Goal: Complete application form: Complete application form

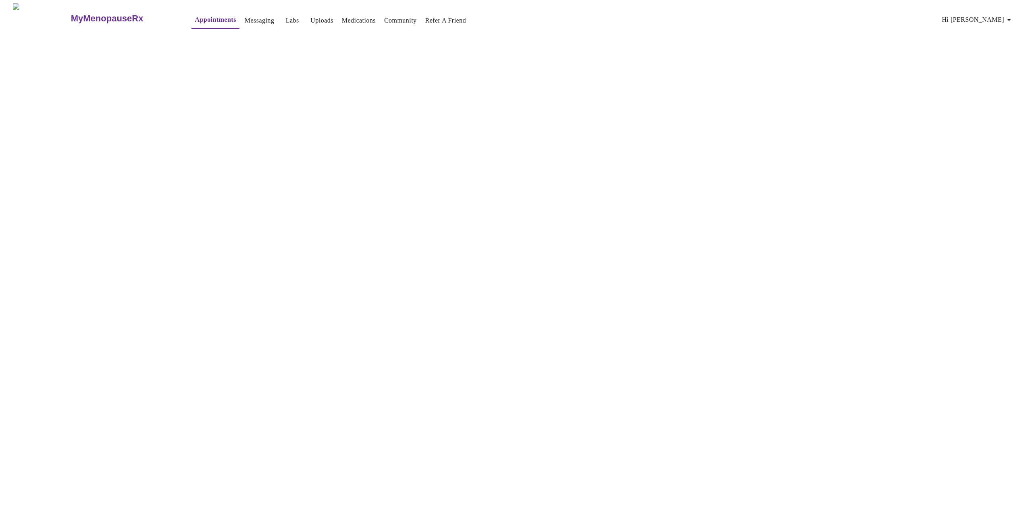
click at [195, 14] on link "Appointments" at bounding box center [215, 19] width 41 height 11
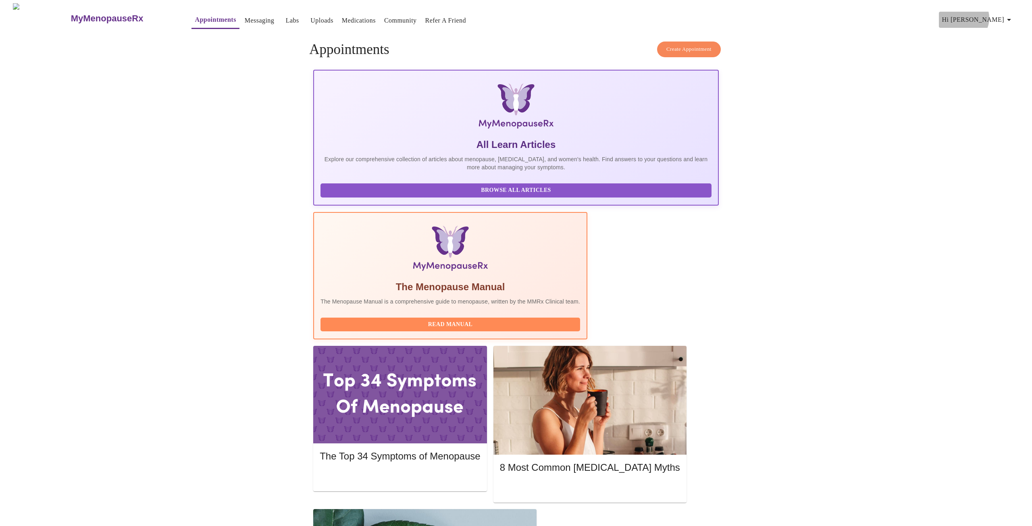
click at [1004, 15] on span "Hi [PERSON_NAME]" at bounding box center [978, 19] width 72 height 11
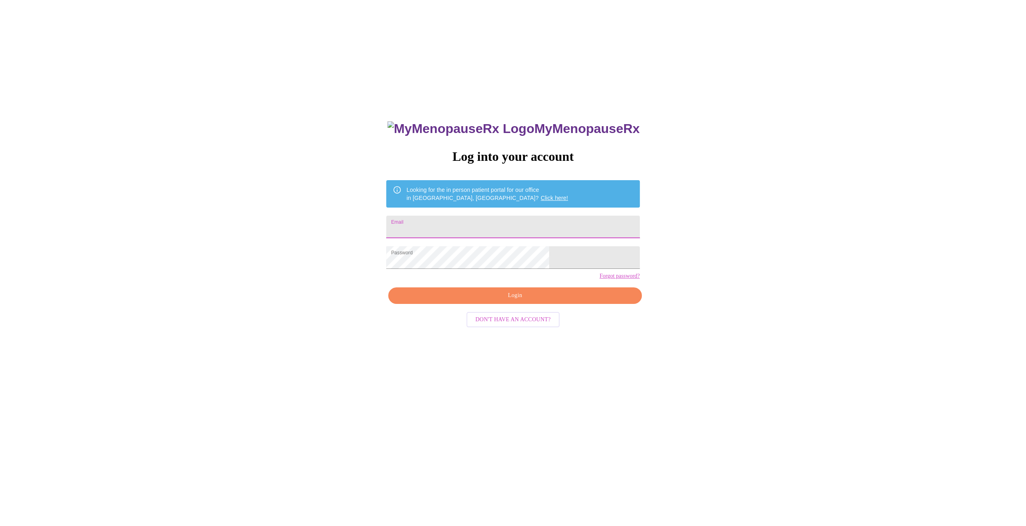
click at [517, 228] on input "Email" at bounding box center [512, 227] width 253 height 23
type input "[EMAIL_ADDRESS][DOMAIN_NAME]"
click at [536, 301] on span "Login" at bounding box center [514, 296] width 235 height 10
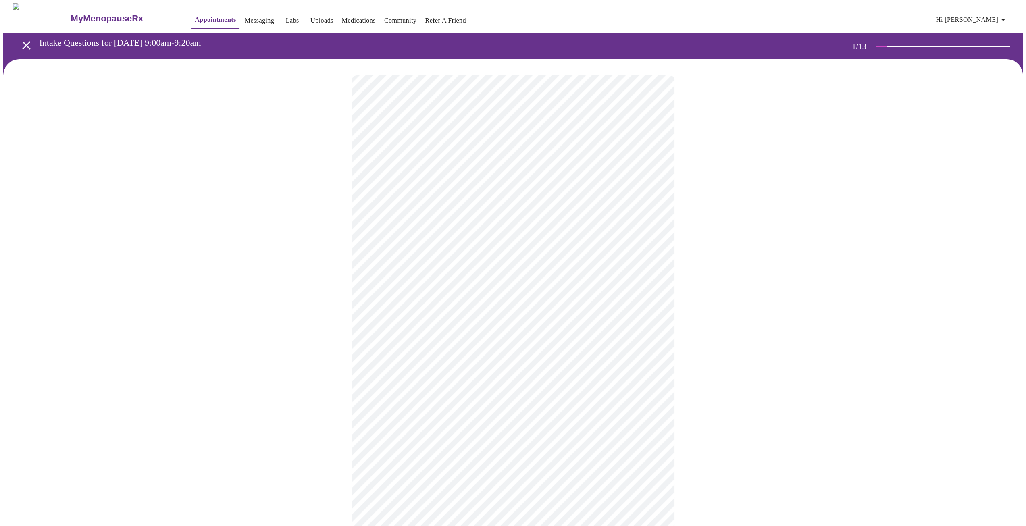
click at [512, 175] on body "MyMenopauseRx Appointments Messaging Labs Uploads Medications Community Refer a…" at bounding box center [512, 370] width 1019 height 735
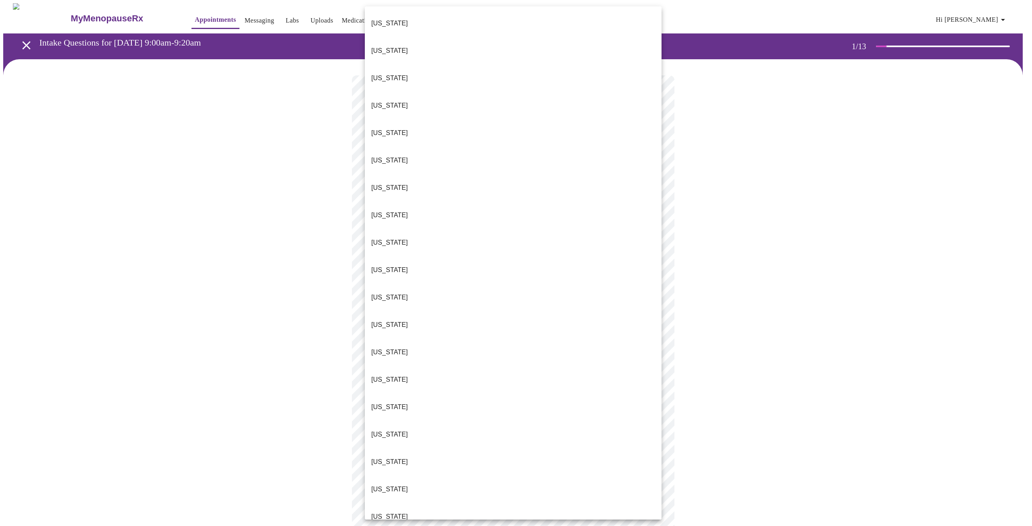
click at [405, 339] on li "[US_STATE]" at bounding box center [513, 352] width 297 height 27
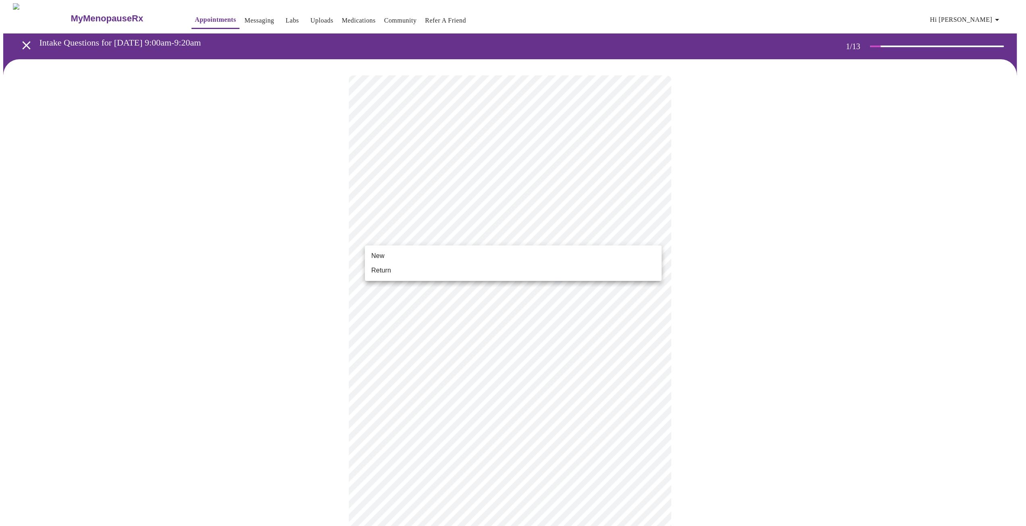
click at [452, 231] on body "MyMenopauseRx Appointments Messaging Labs Uploads Medications Community Refer a…" at bounding box center [512, 368] width 1019 height 730
click at [426, 272] on li "Return" at bounding box center [513, 270] width 297 height 15
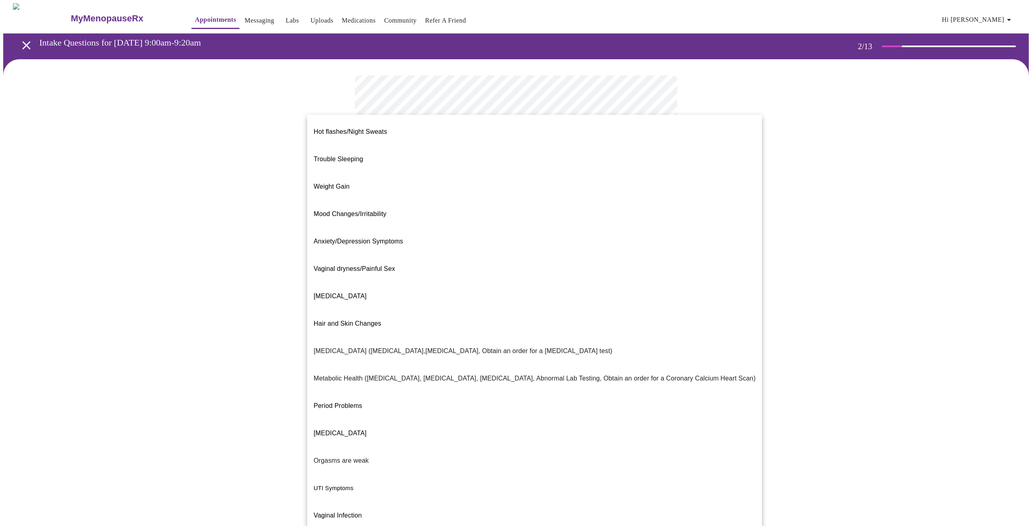
click at [486, 167] on body "MyMenopauseRx Appointments Messaging Labs Uploads Medications Community Refer a…" at bounding box center [515, 245] width 1025 height 484
click at [481, 146] on li "Trouble Sleeping" at bounding box center [534, 159] width 455 height 27
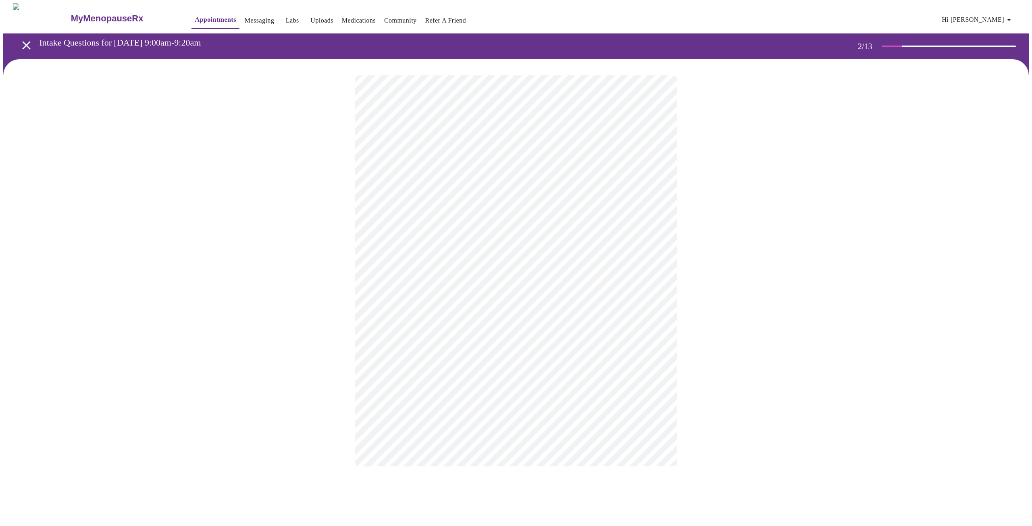
click at [552, 252] on body "MyMenopauseRx Appointments Messaging Labs Uploads Medications Community Refer a…" at bounding box center [515, 242] width 1025 height 479
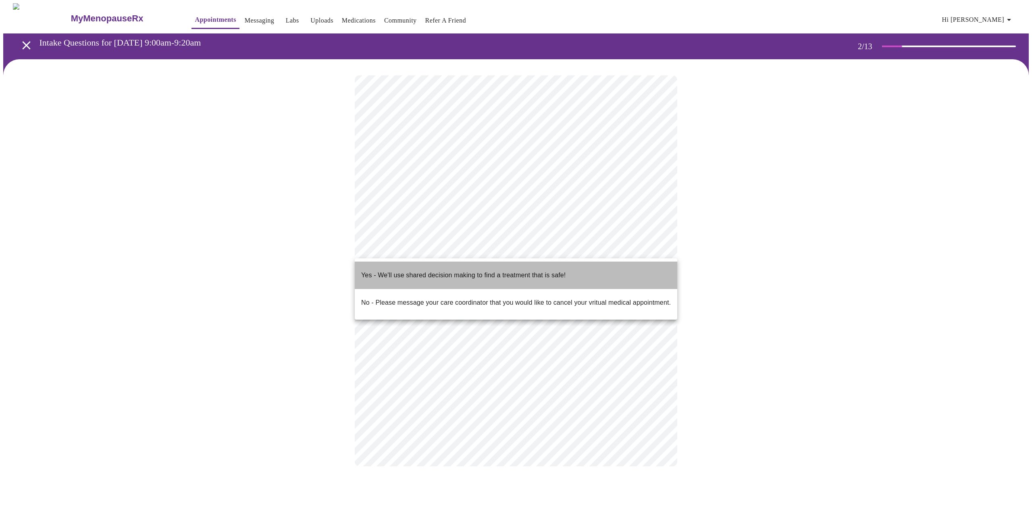
click at [555, 272] on p "Yes - We'll use shared decision making to find a treatment that is safe!" at bounding box center [463, 275] width 204 height 10
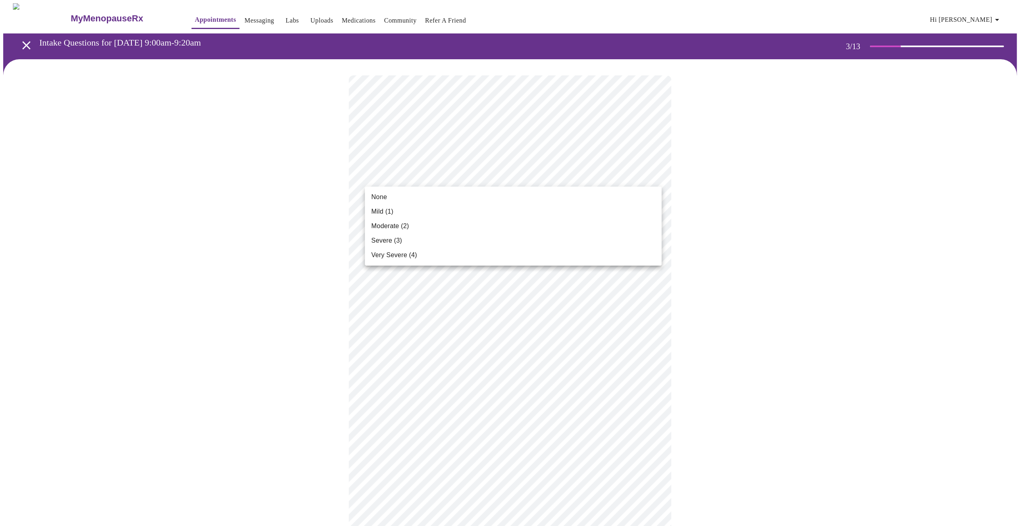
click at [474, 175] on div at bounding box center [516, 263] width 1032 height 526
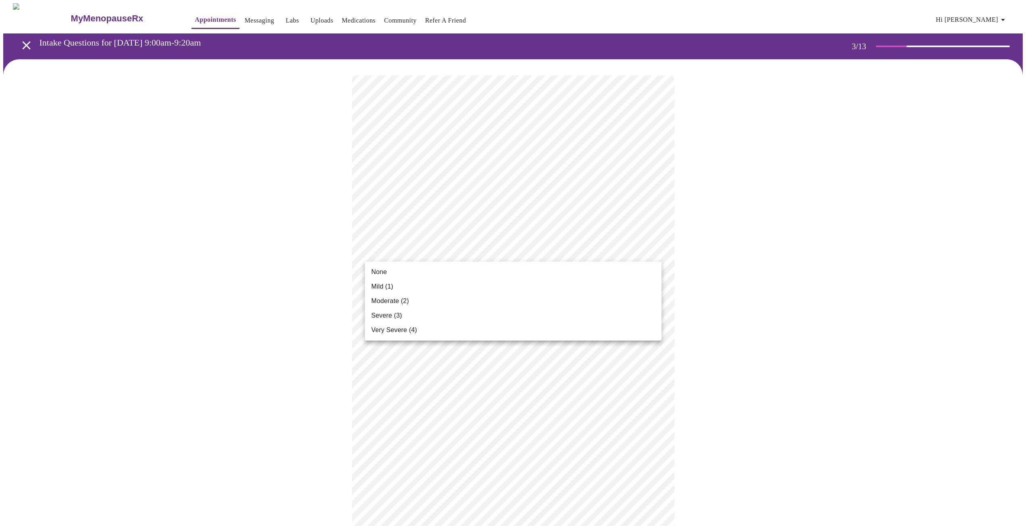
click at [476, 290] on li "Mild (1)" at bounding box center [513, 286] width 297 height 15
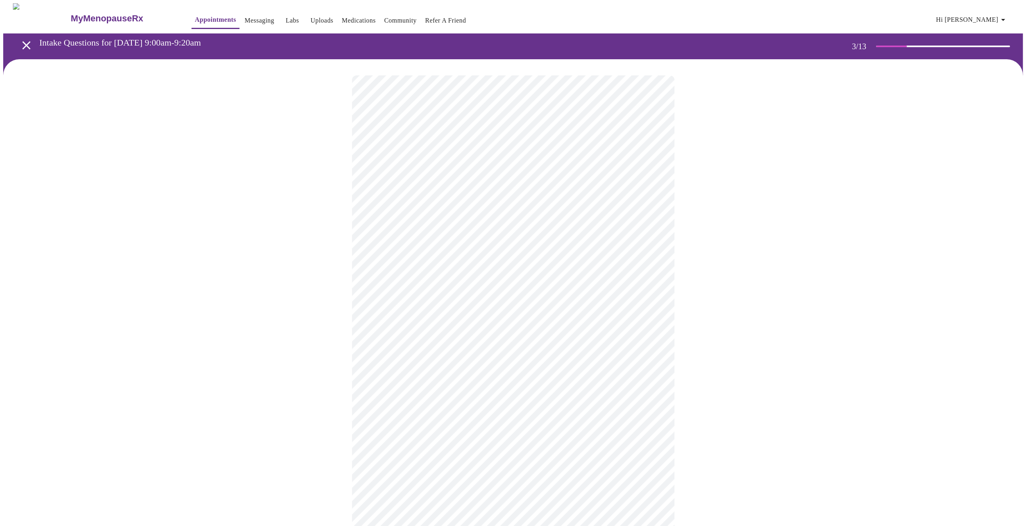
click at [460, 312] on body "MyMenopauseRx Appointments Messaging Labs Uploads Medications Community Refer a…" at bounding box center [512, 533] width 1019 height 1061
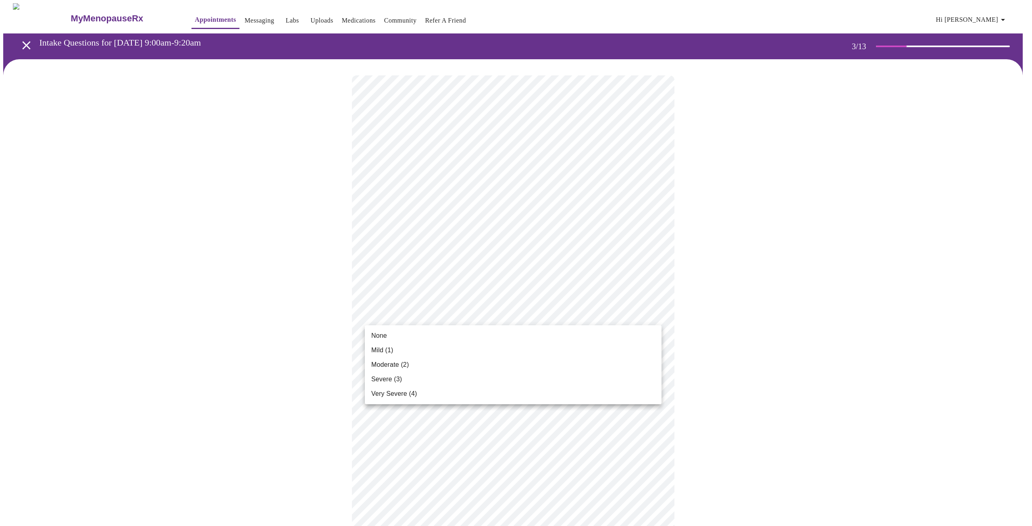
click at [415, 395] on li "Very Severe (4)" at bounding box center [513, 394] width 297 height 15
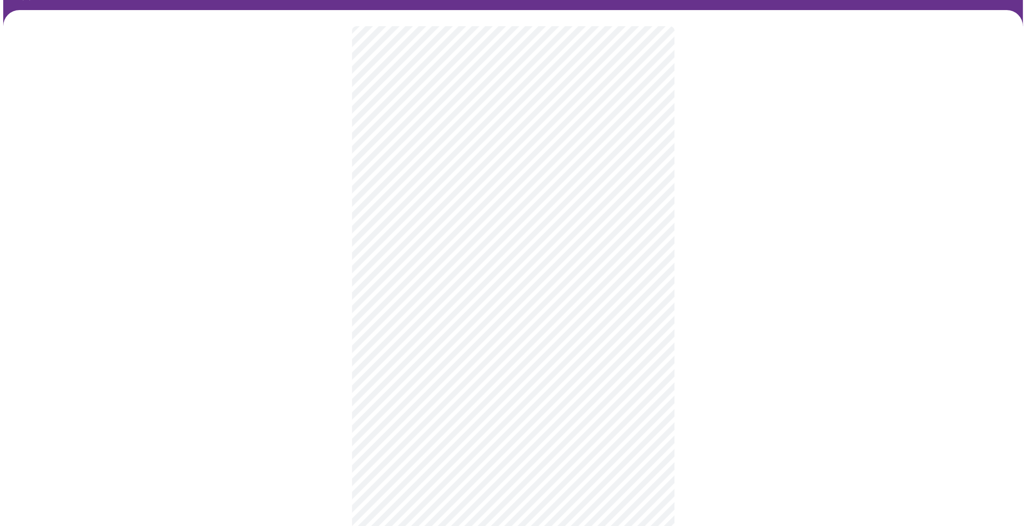
scroll to position [81, 0]
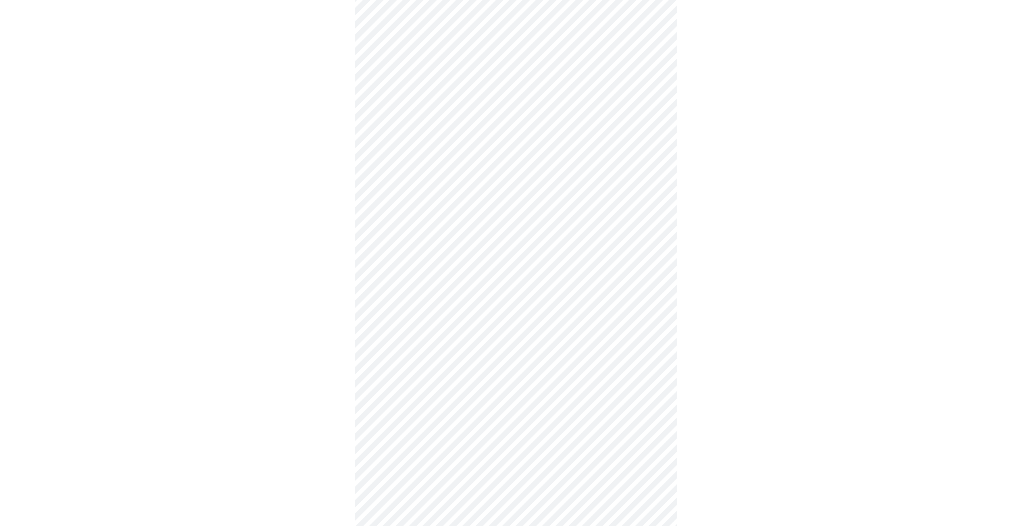
click at [518, 298] on body "MyMenopauseRx Appointments Messaging Labs Uploads Medications Community Refer a…" at bounding box center [515, 447] width 1025 height 1049
click at [406, 349] on span "Moderate (2)" at bounding box center [389, 348] width 37 height 10
click at [404, 349] on body "MyMenopauseRx Appointments Messaging Labs Uploads Medications Community Refer a…" at bounding box center [512, 442] width 1019 height 1038
click at [400, 410] on li "Severe (3)" at bounding box center [513, 415] width 297 height 15
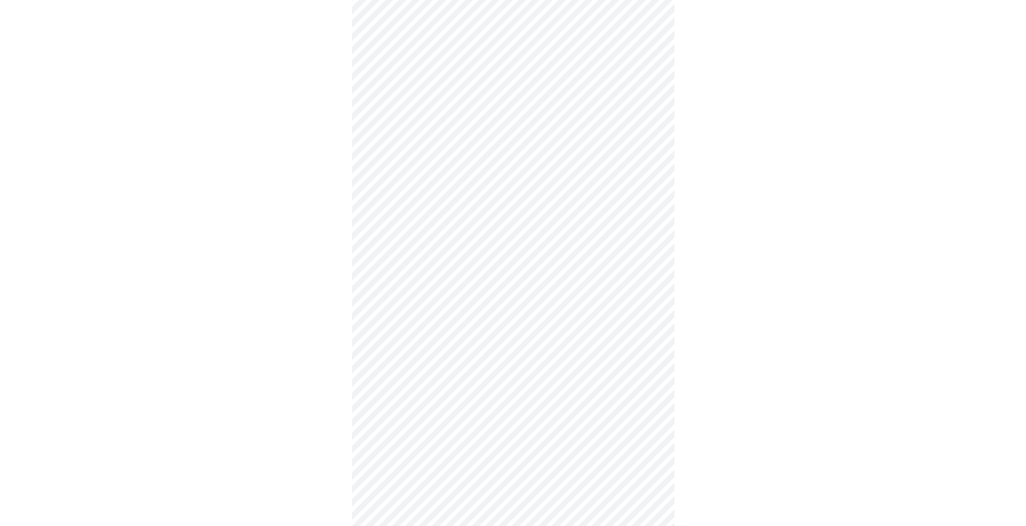
click at [489, 278] on body "MyMenopauseRx Appointments Messaging Labs Uploads Medications Community Refer a…" at bounding box center [512, 315] width 1019 height 1027
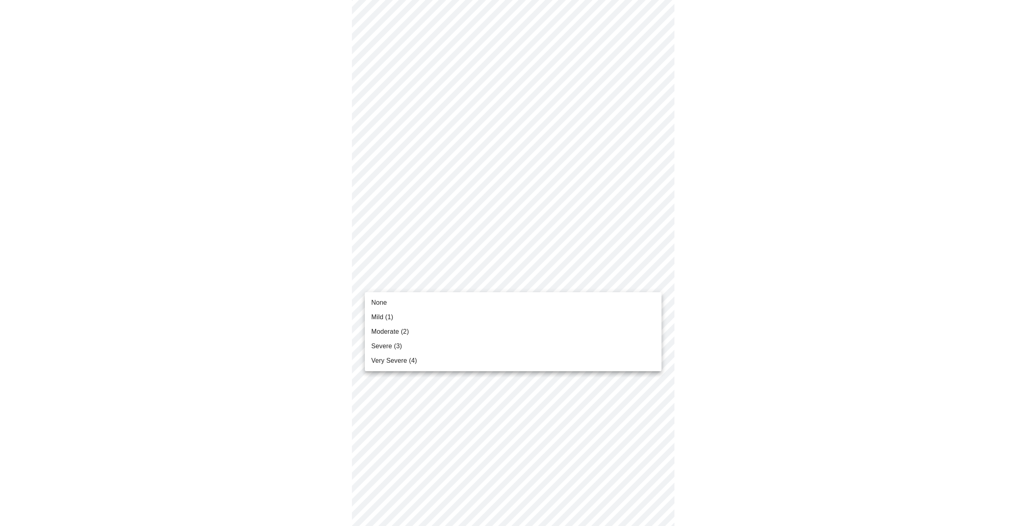
click at [470, 315] on li "Mild (1)" at bounding box center [513, 317] width 297 height 15
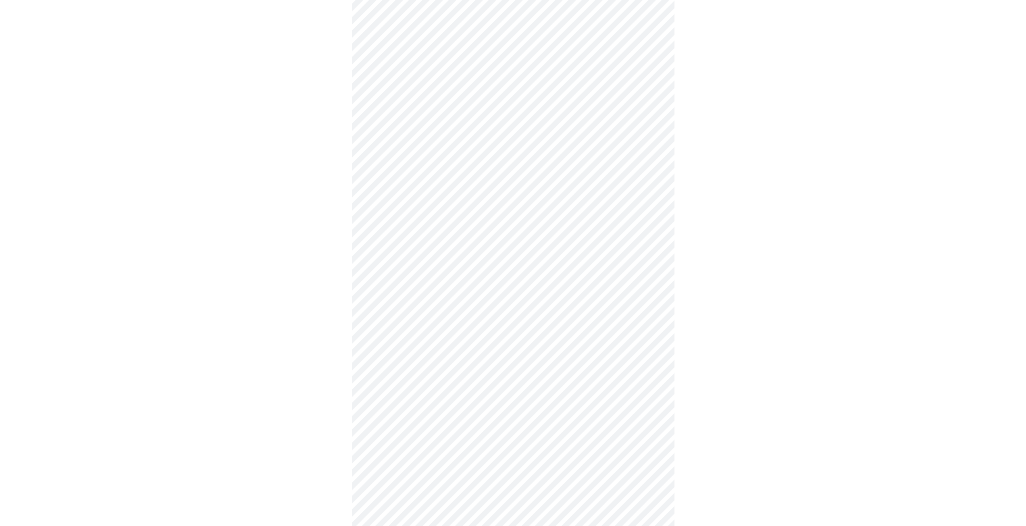
scroll to position [403, 0]
click at [429, 284] on body "MyMenopauseRx Appointments Messaging Labs Uploads Medications Community Refer a…" at bounding box center [512, 108] width 1019 height 1016
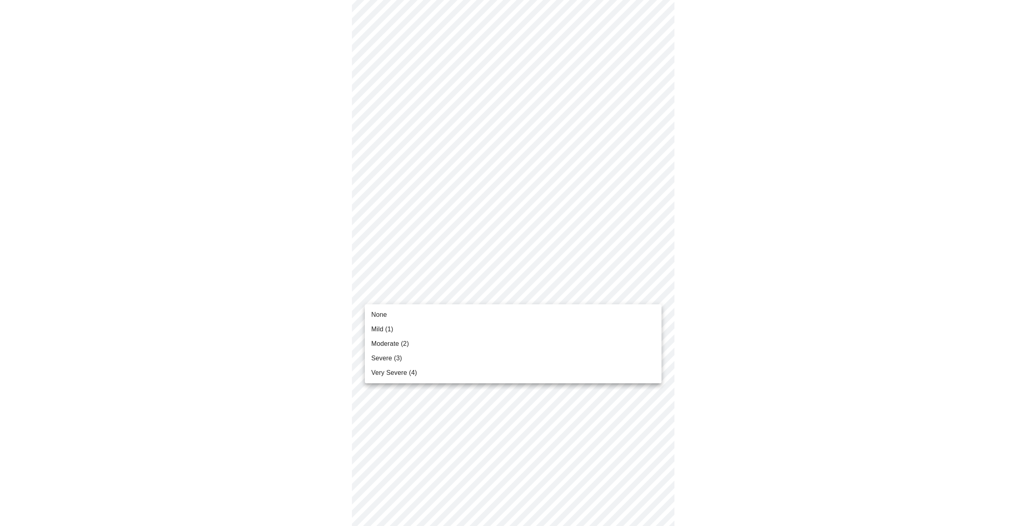
click at [422, 292] on div at bounding box center [516, 263] width 1032 height 526
click at [422, 292] on body "MyMenopauseRx Appointments Messaging Labs Uploads Medications Community Refer a…" at bounding box center [515, 108] width 1025 height 1016
click at [389, 344] on span "Moderate (2)" at bounding box center [389, 344] width 37 height 10
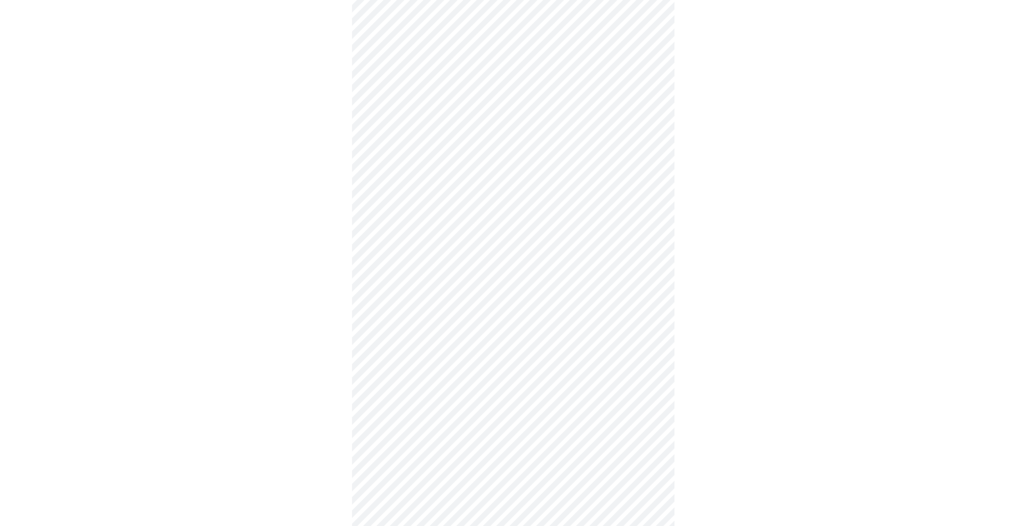
click at [443, 360] on body "MyMenopauseRx Appointments Messaging Labs Uploads Medications Community Refer a…" at bounding box center [512, 102] width 1019 height 1005
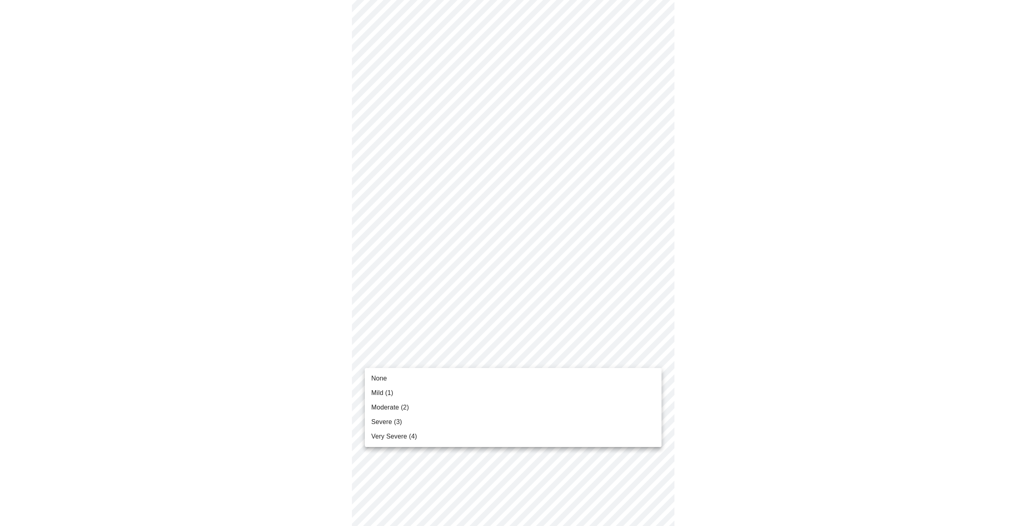
click at [391, 411] on span "Moderate (2)" at bounding box center [389, 408] width 37 height 10
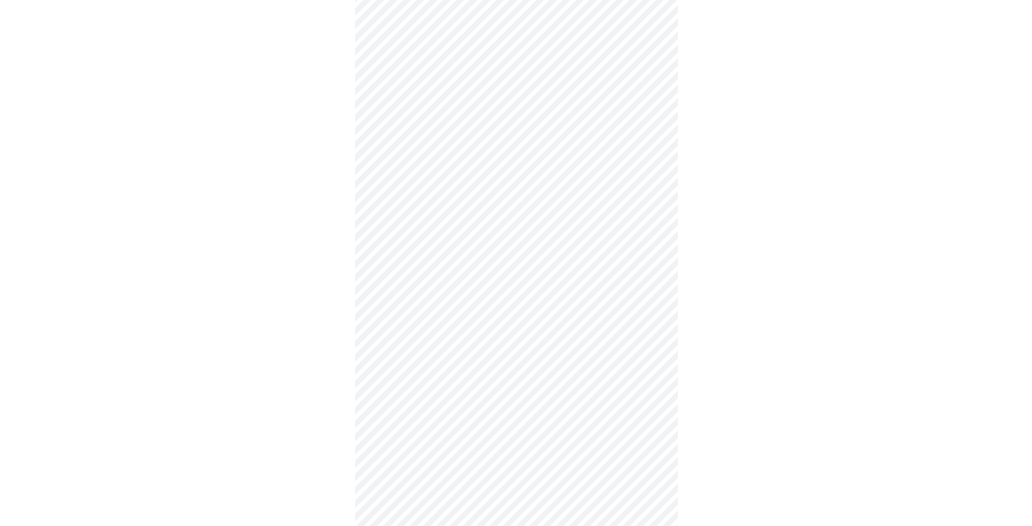
scroll to position [467, 0]
click at [474, 358] on body "MyMenopauseRx Appointments Messaging Labs Uploads Medications Community Refer a…" at bounding box center [512, 32] width 1019 height 993
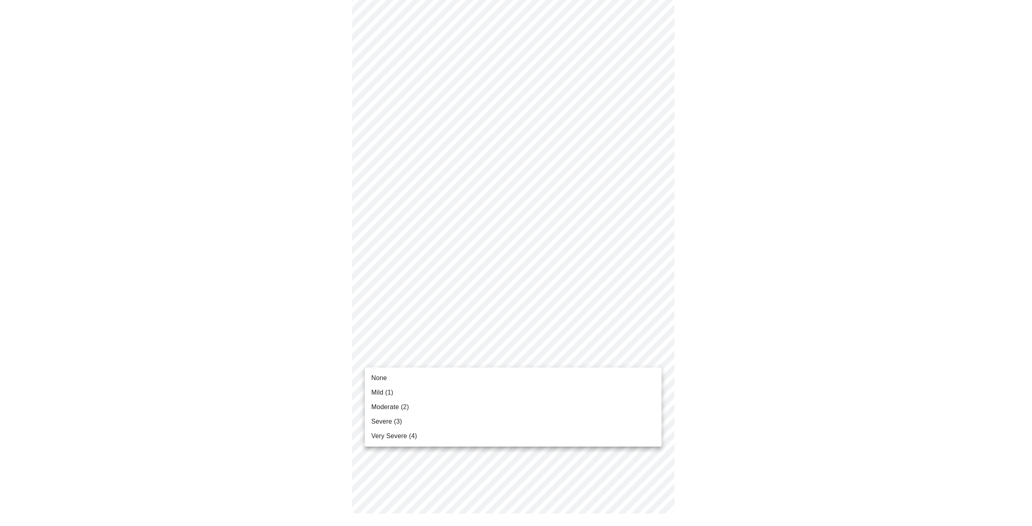
click at [414, 377] on li "None" at bounding box center [513, 378] width 297 height 15
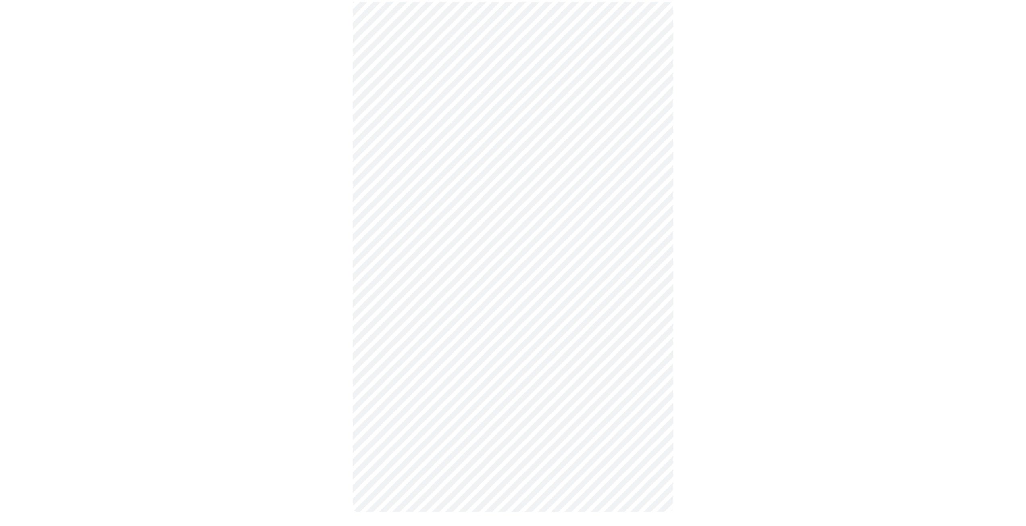
scroll to position [455, 0]
click at [324, 309] on div at bounding box center [512, 67] width 1019 height 926
click at [441, 214] on body "MyMenopauseRx Appointments Messaging Labs Uploads Medications Community Refer a…" at bounding box center [512, 160] width 1019 height 982
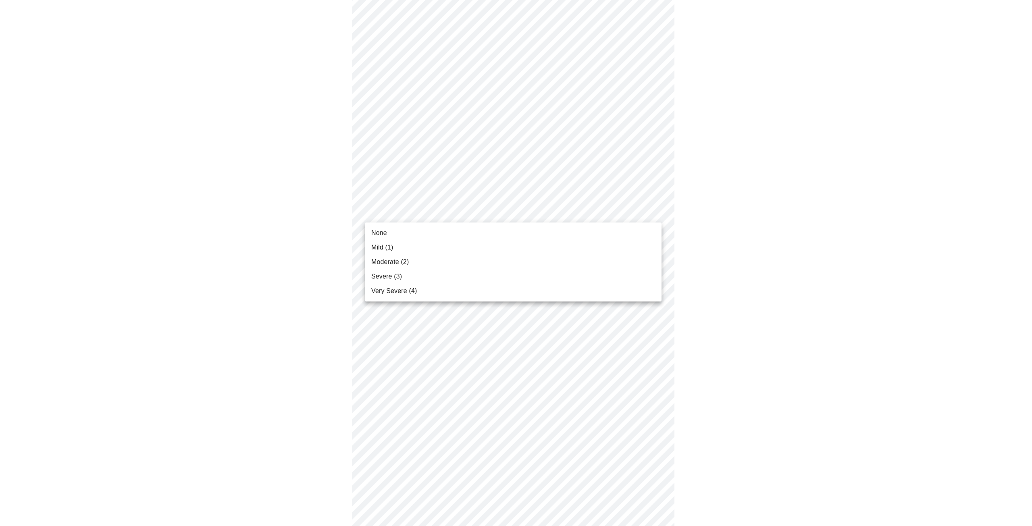
click at [434, 263] on li "Moderate (2)" at bounding box center [513, 262] width 297 height 15
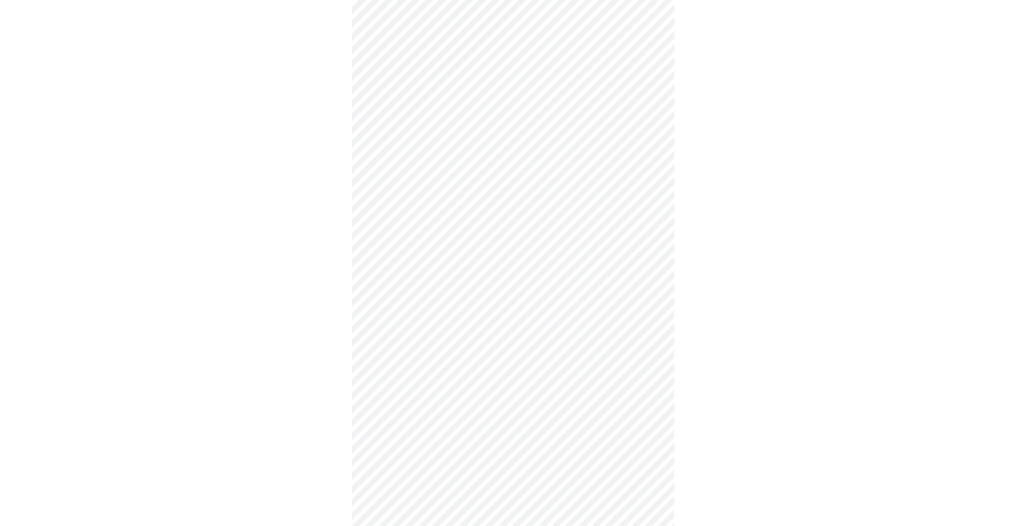
click at [466, 275] on body "MyMenopauseRx Appointments Messaging Labs Uploads Medications Community Refer a…" at bounding box center [512, 154] width 1019 height 971
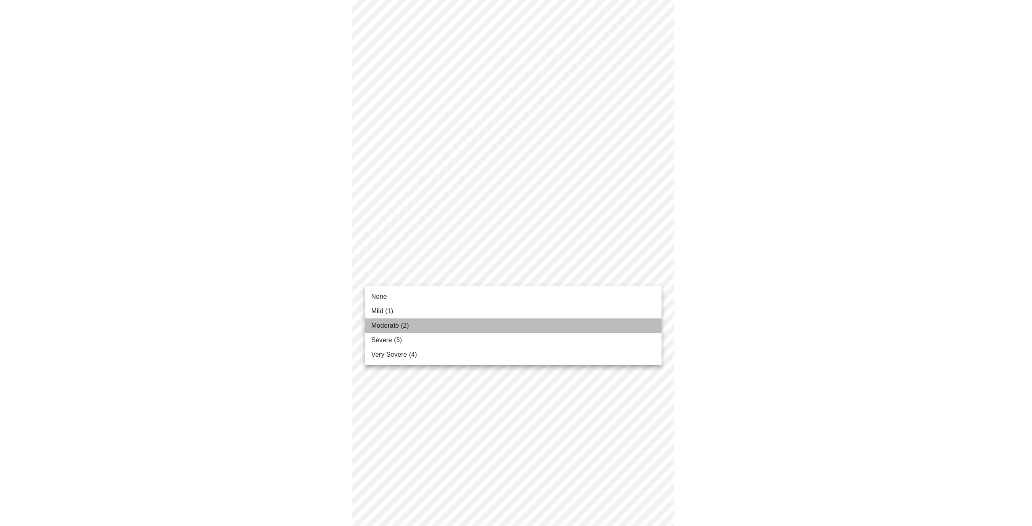
click at [422, 321] on li "Moderate (2)" at bounding box center [513, 325] width 297 height 15
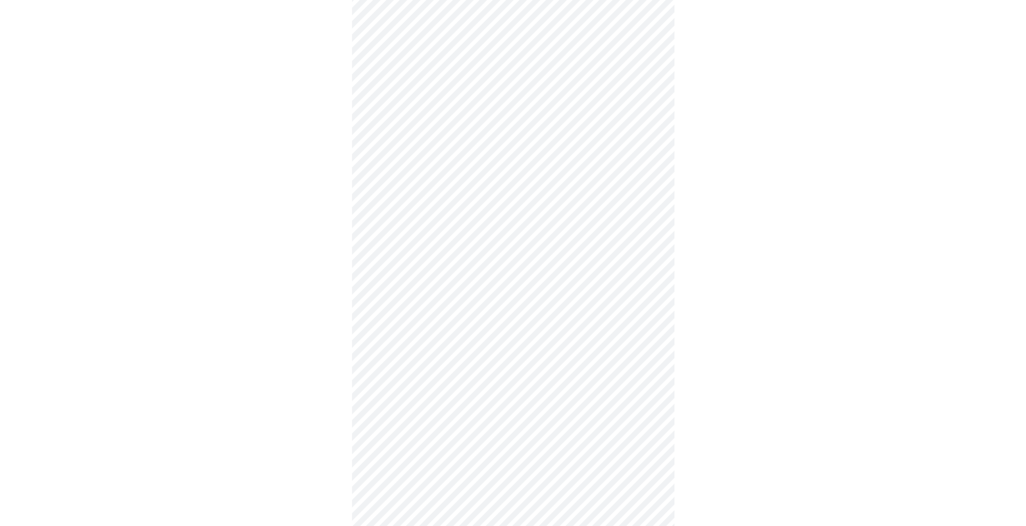
scroll to position [133, 0]
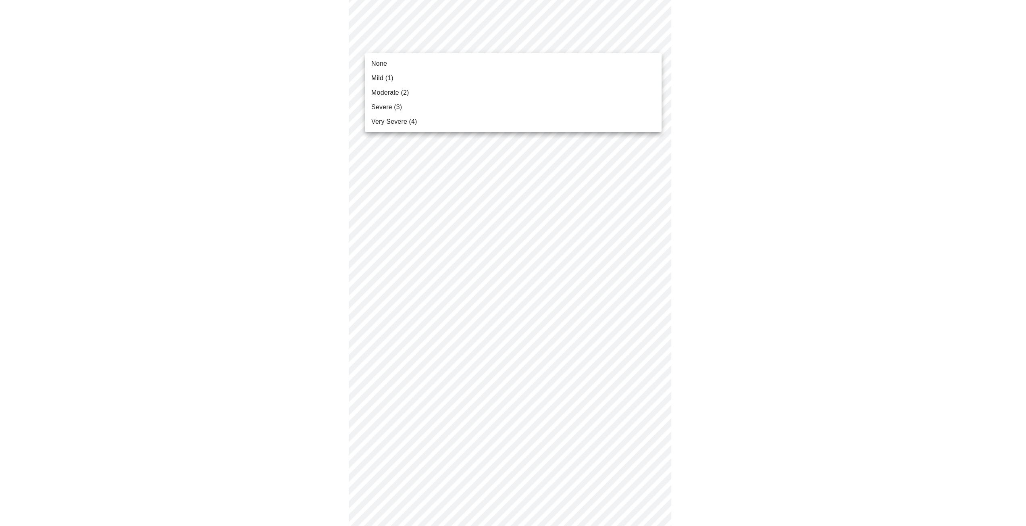
click at [423, 36] on body "MyMenopauseRx Appointments Messaging Labs Uploads Medications Community Refer a…" at bounding box center [512, 349] width 1019 height 959
click at [408, 102] on li "Severe (3)" at bounding box center [513, 107] width 297 height 15
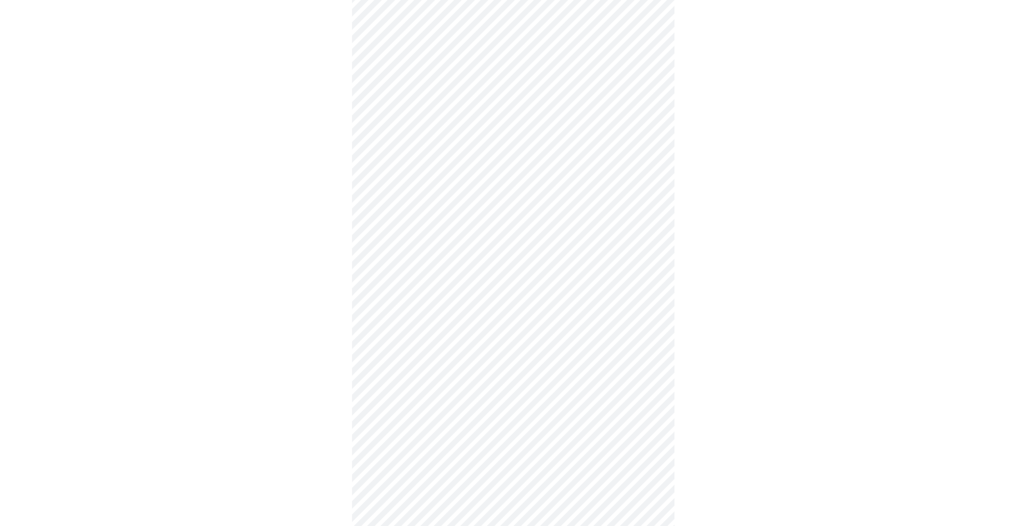
click at [281, 115] on div at bounding box center [512, 372] width 1019 height 892
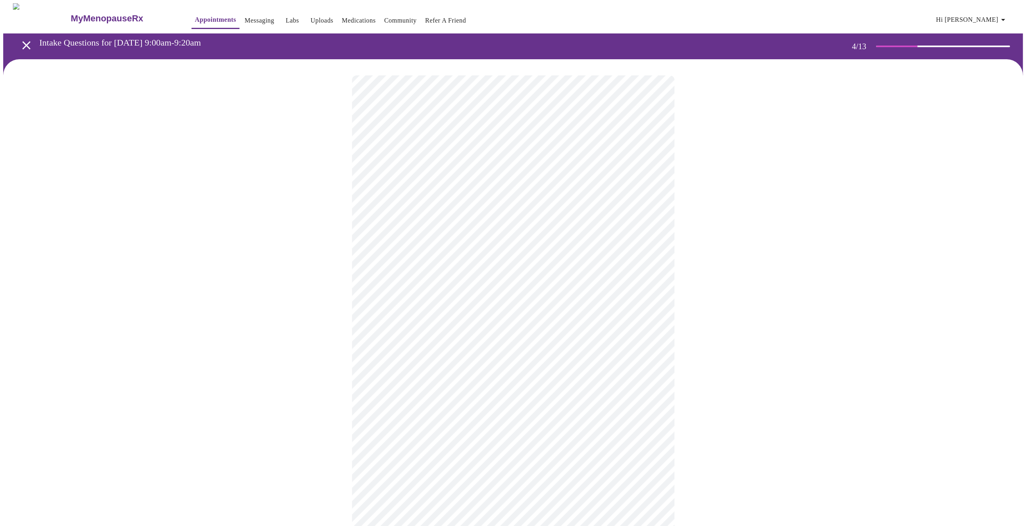
click at [229, 214] on div at bounding box center [512, 412] width 1019 height 706
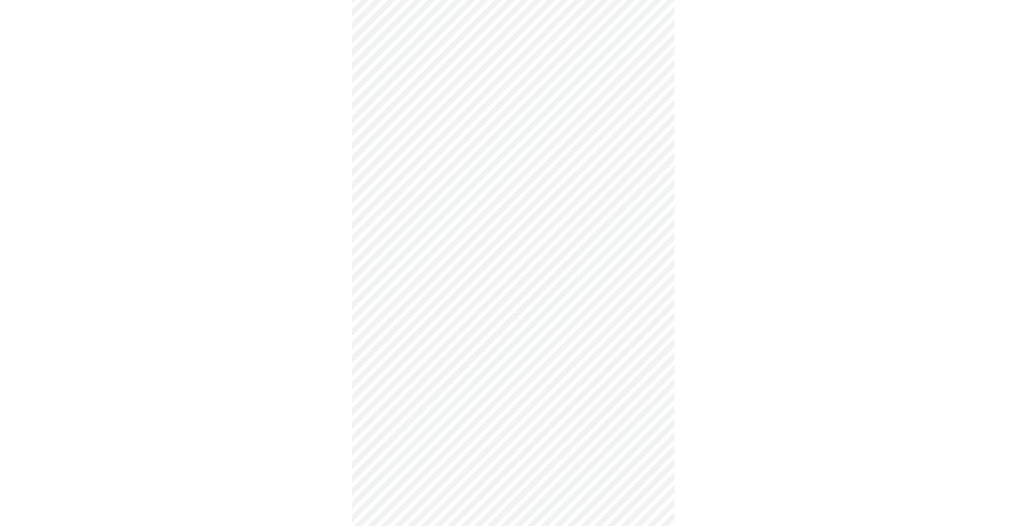
scroll to position [202, 0]
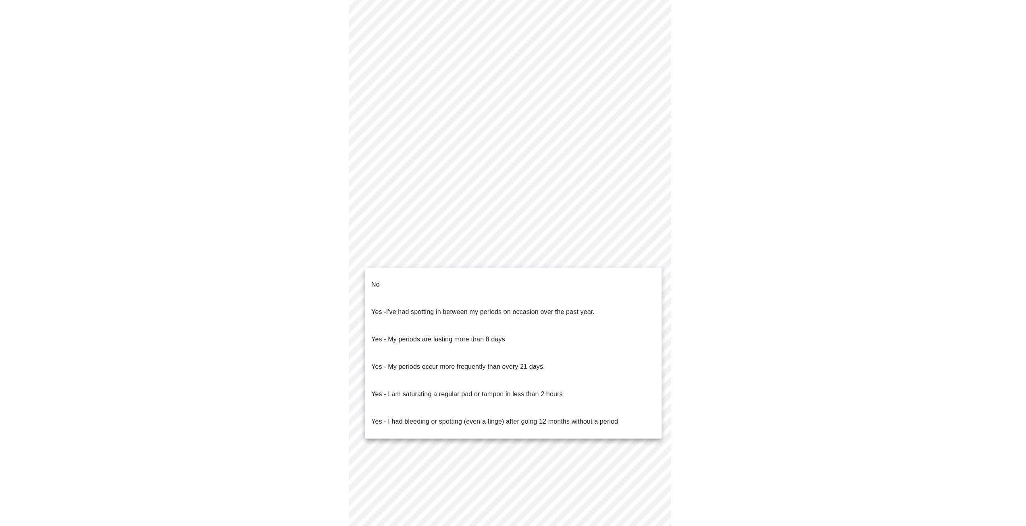
click at [545, 255] on body "MyMenopauseRx Appointments Messaging Labs Uploads Medications Community Refer a…" at bounding box center [512, 183] width 1019 height 762
click at [485, 335] on p "Yes - My periods are lasting more than 8 days" at bounding box center [438, 340] width 134 height 10
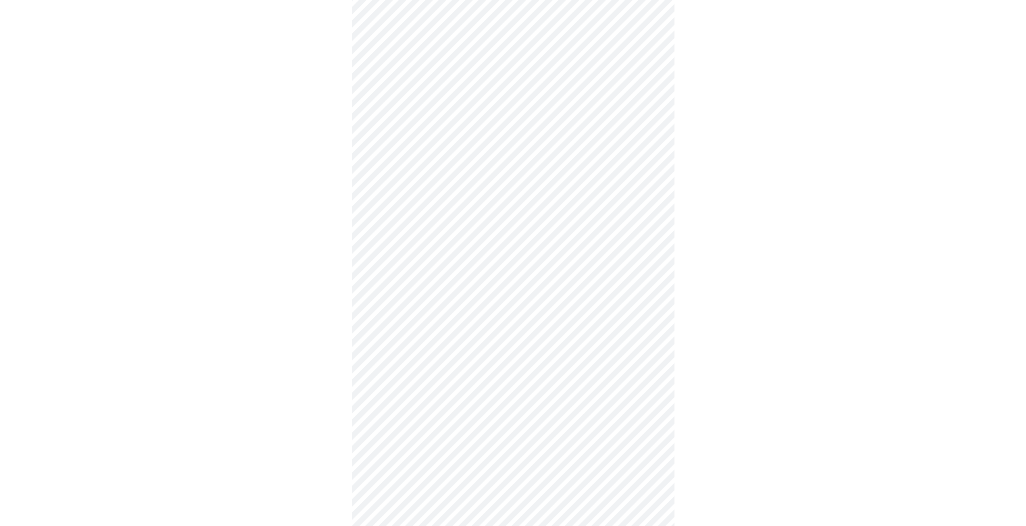
click at [413, 315] on body "MyMenopauseRx Appointments Messaging Labs Uploads Medications Community Refer a…" at bounding box center [512, 180] width 1019 height 757
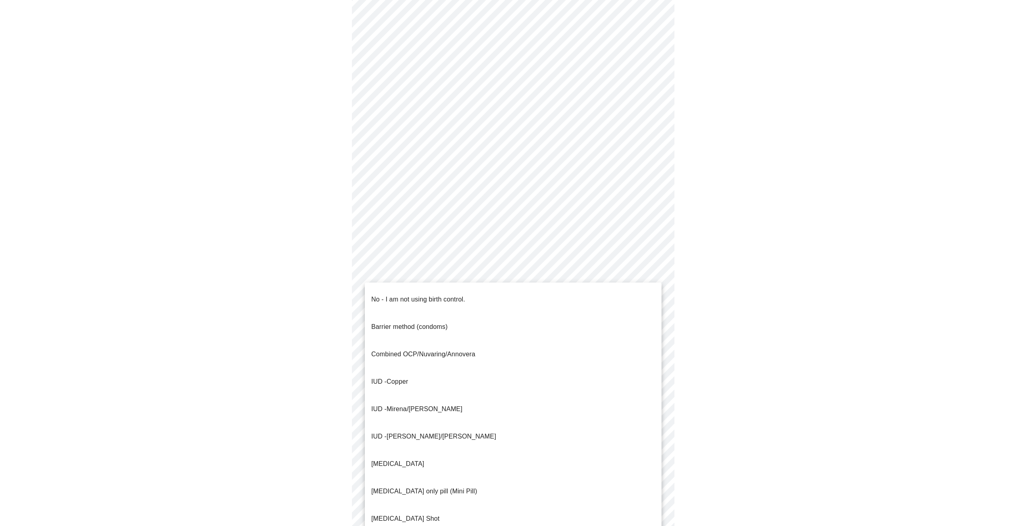
click at [416, 295] on p "No - I am not using birth control." at bounding box center [418, 300] width 94 height 10
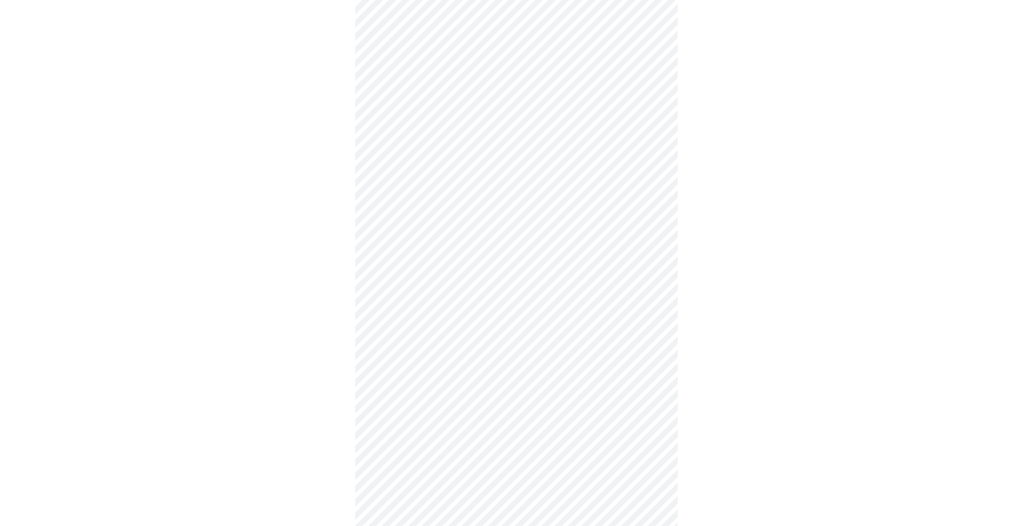
scroll to position [226, 0]
click at [455, 352] on body "MyMenopauseRx Appointments Messaging Labs Uploads Medications Community Refer a…" at bounding box center [512, 153] width 1019 height 753
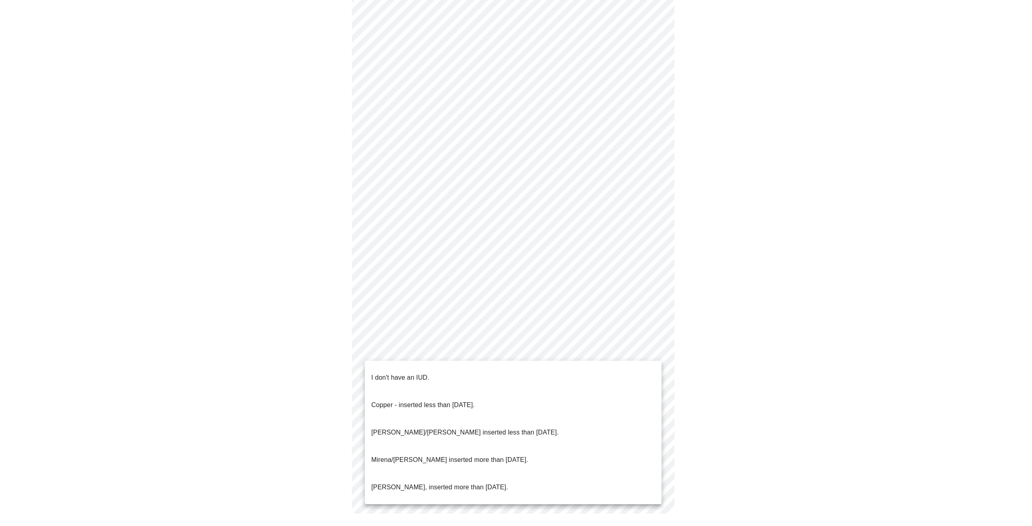
click at [433, 370] on li "I don't have an IUD." at bounding box center [513, 377] width 297 height 27
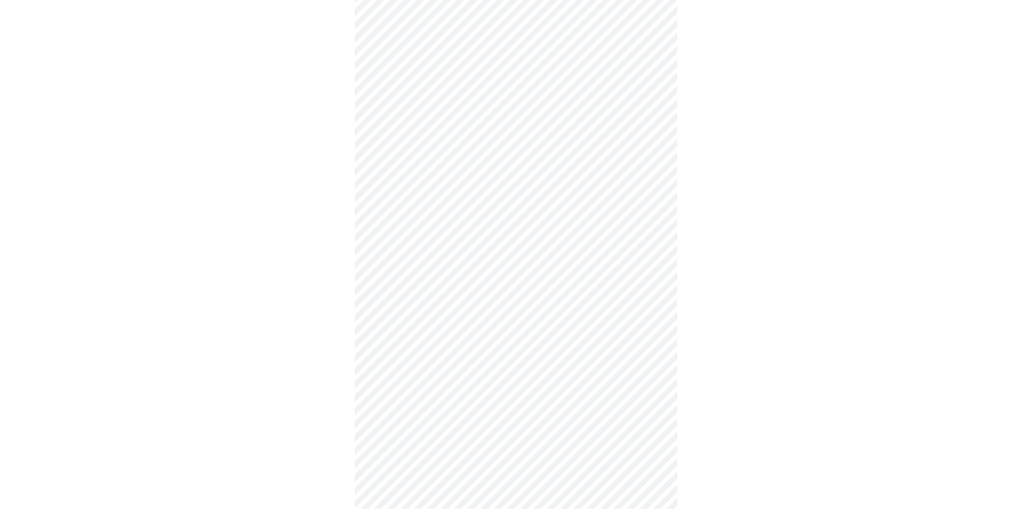
scroll to position [222, 0]
click at [452, 414] on body "MyMenopauseRx Appointments Messaging Labs Uploads Medications Community Refer a…" at bounding box center [512, 156] width 1019 height 748
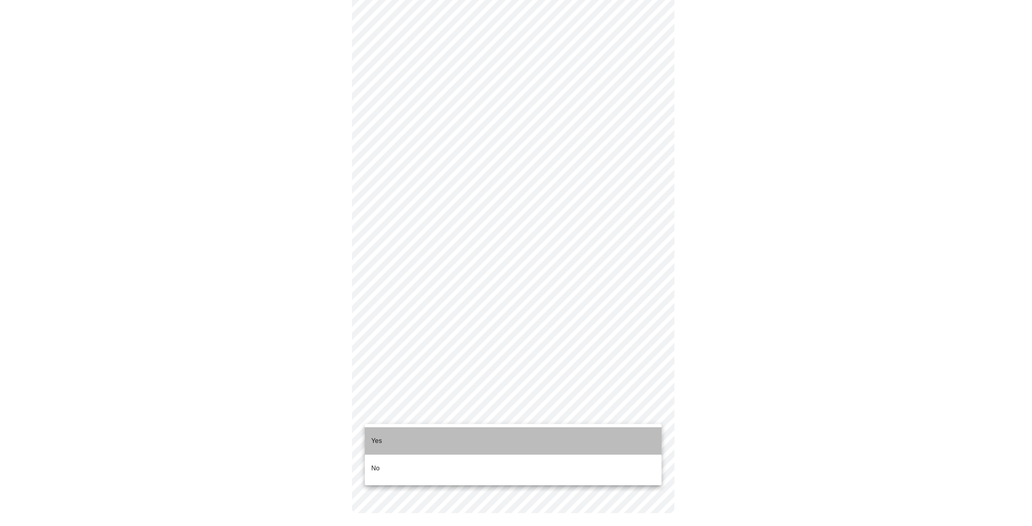
click at [434, 437] on li "Yes" at bounding box center [513, 440] width 297 height 27
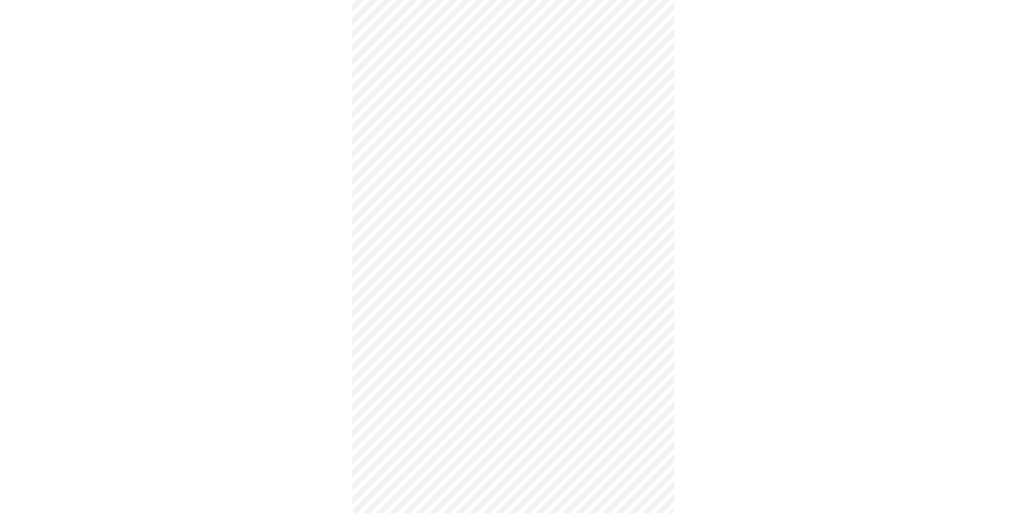
scroll to position [0, 0]
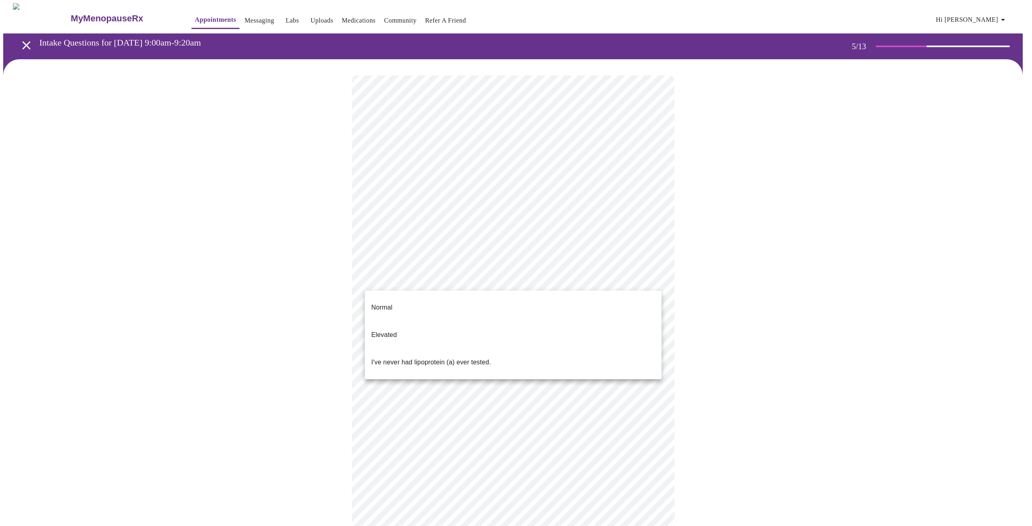
click at [456, 279] on body "MyMenopauseRx Appointments Messaging Labs Uploads Medications Community Refer a…" at bounding box center [515, 301] width 1025 height 596
click at [446, 302] on li "Normal" at bounding box center [513, 307] width 297 height 27
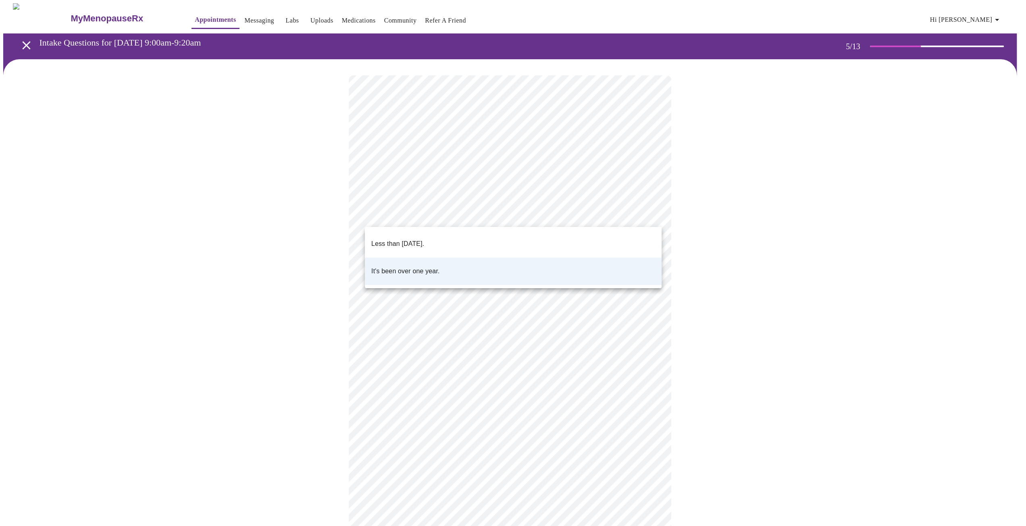
click at [466, 210] on body "MyMenopauseRx Appointments Messaging Labs Uploads Medications Community Refer a…" at bounding box center [512, 298] width 1019 height 591
click at [451, 216] on div at bounding box center [516, 263] width 1032 height 526
click at [334, 217] on body "MyMenopauseRx Appointments Messaging Labs Uploads Medications Community Refer a…" at bounding box center [515, 298] width 1025 height 591
click at [424, 239] on p "Less than [DATE]." at bounding box center [397, 244] width 53 height 10
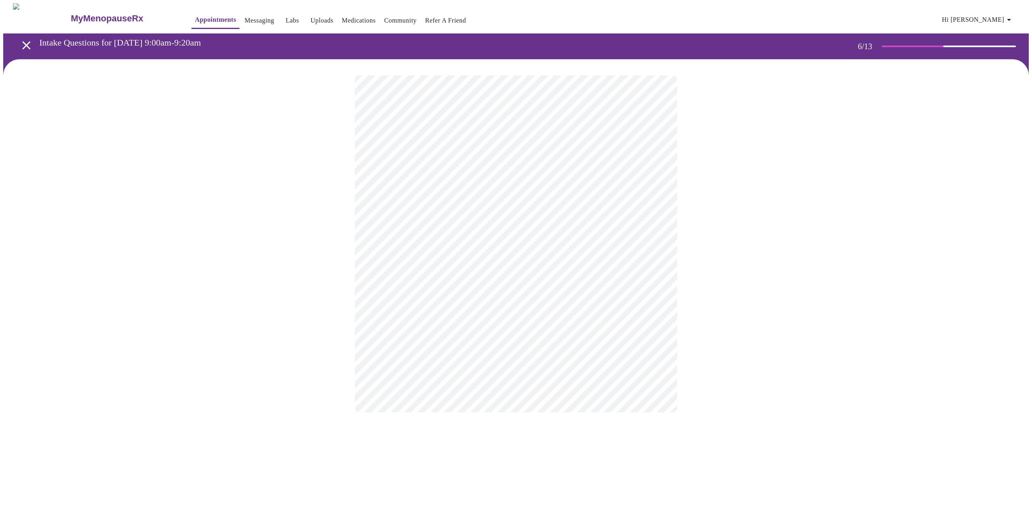
click at [714, 226] on div at bounding box center [515, 243] width 1025 height 369
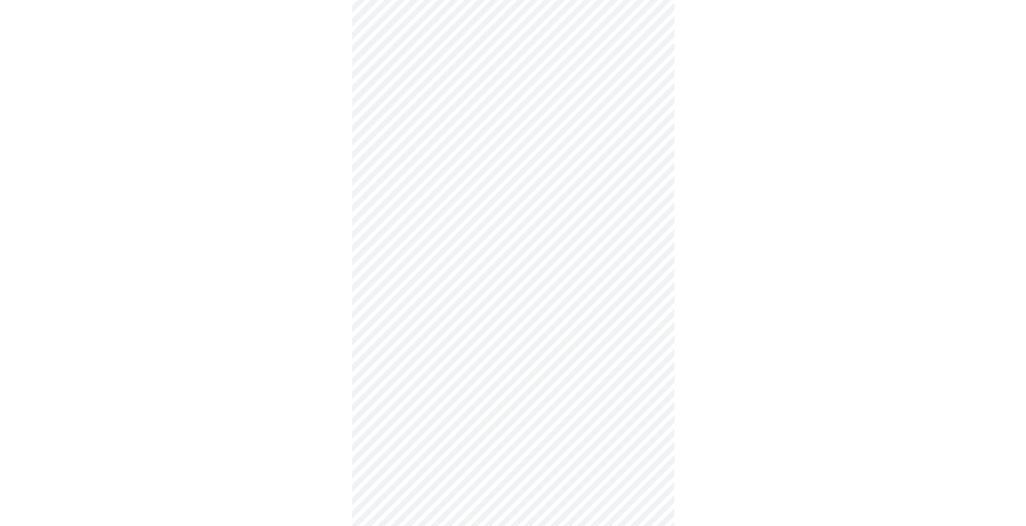
scroll to position [1975, 0]
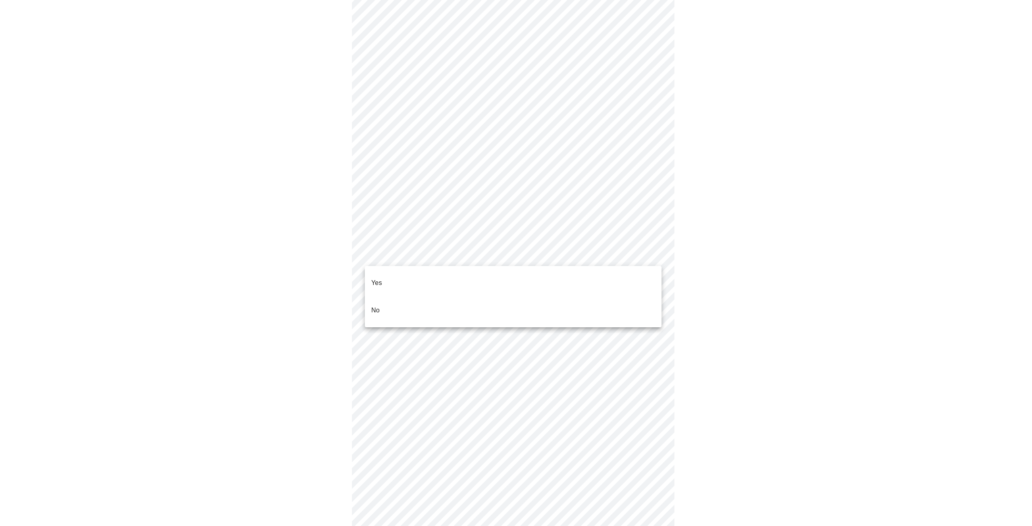
click at [398, 300] on li "No" at bounding box center [513, 310] width 297 height 27
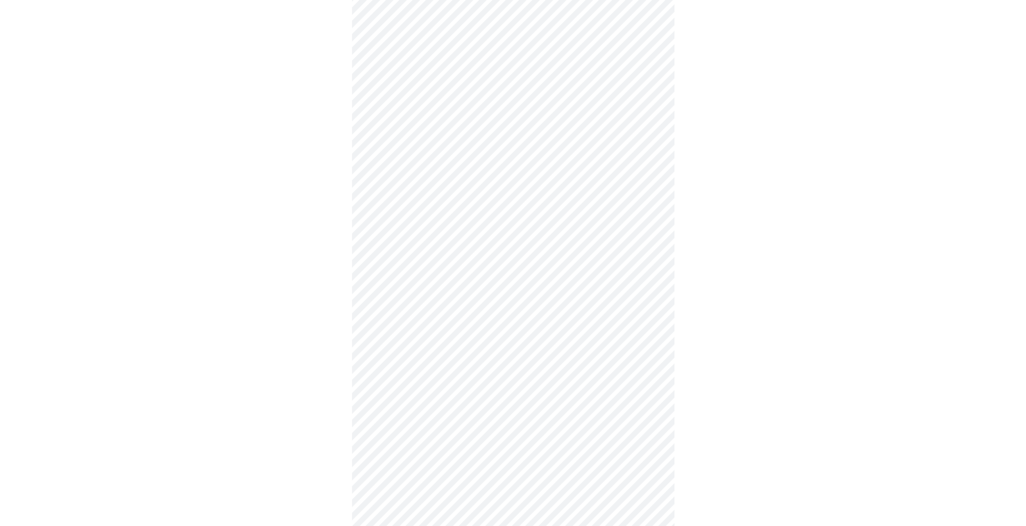
scroll to position [514, 0]
click at [637, 362] on body "MyMenopauseRx Appointments Messaging Labs Uploads Medications Community Refer a…" at bounding box center [512, 10] width 1019 height 1040
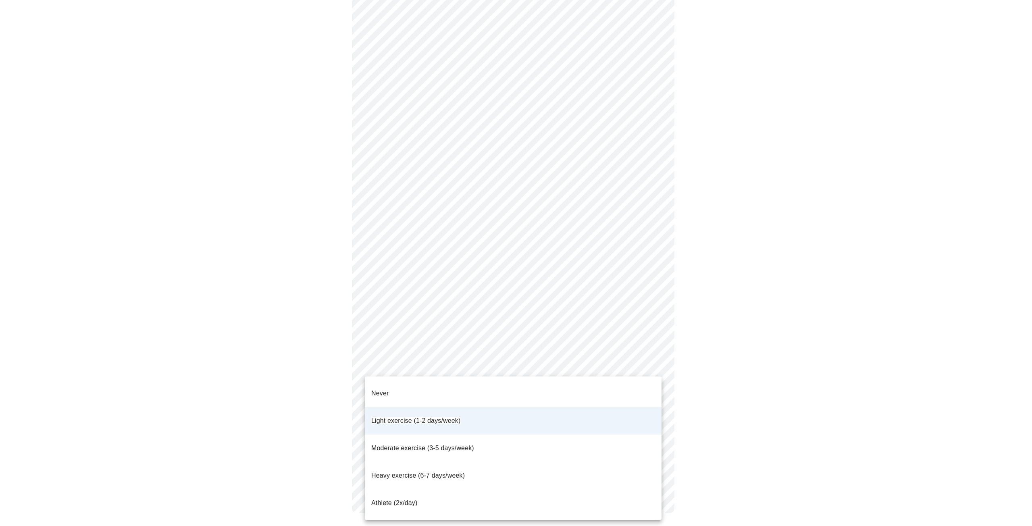
click at [474, 443] on p "Moderate exercise (3-5 days/week)" at bounding box center [422, 448] width 103 height 10
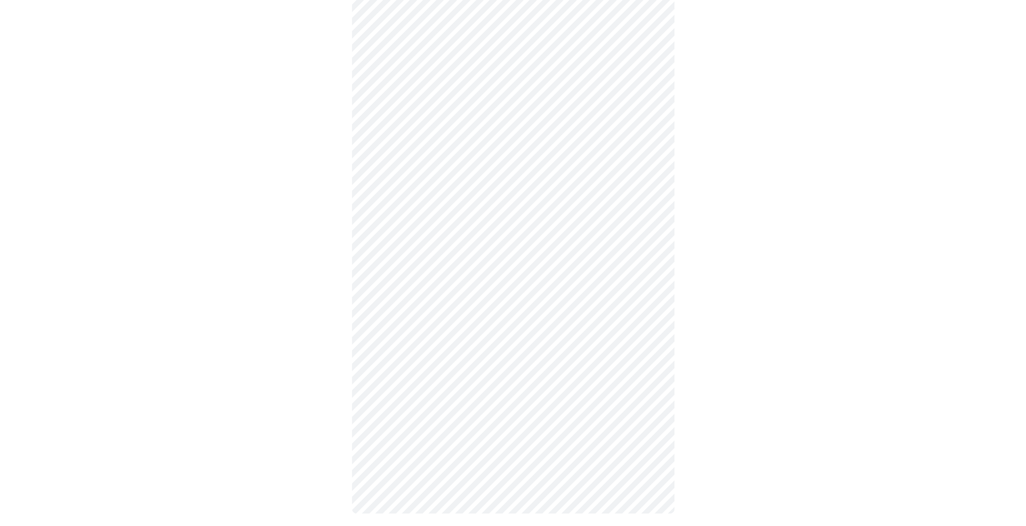
scroll to position [59, 0]
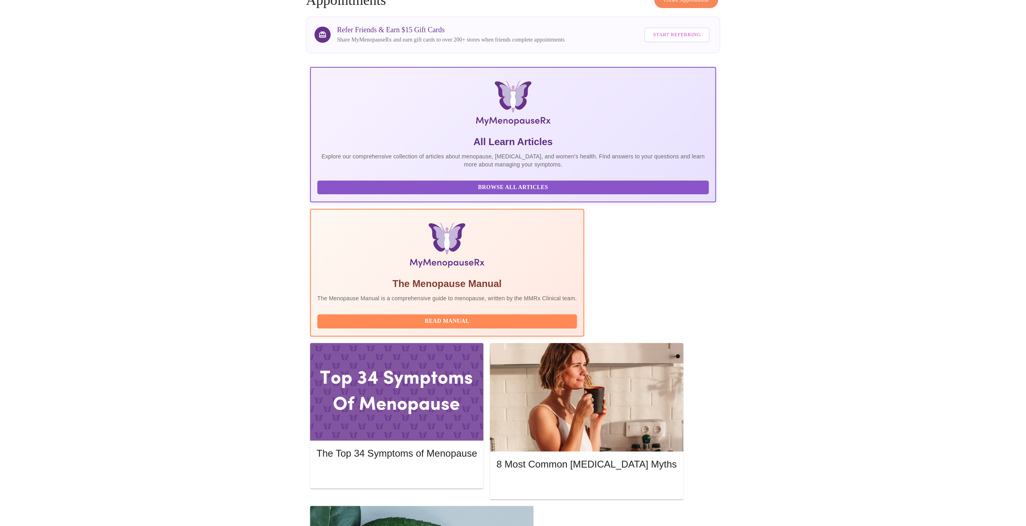
scroll to position [63, 0]
